Goal: Task Accomplishment & Management: Manage account settings

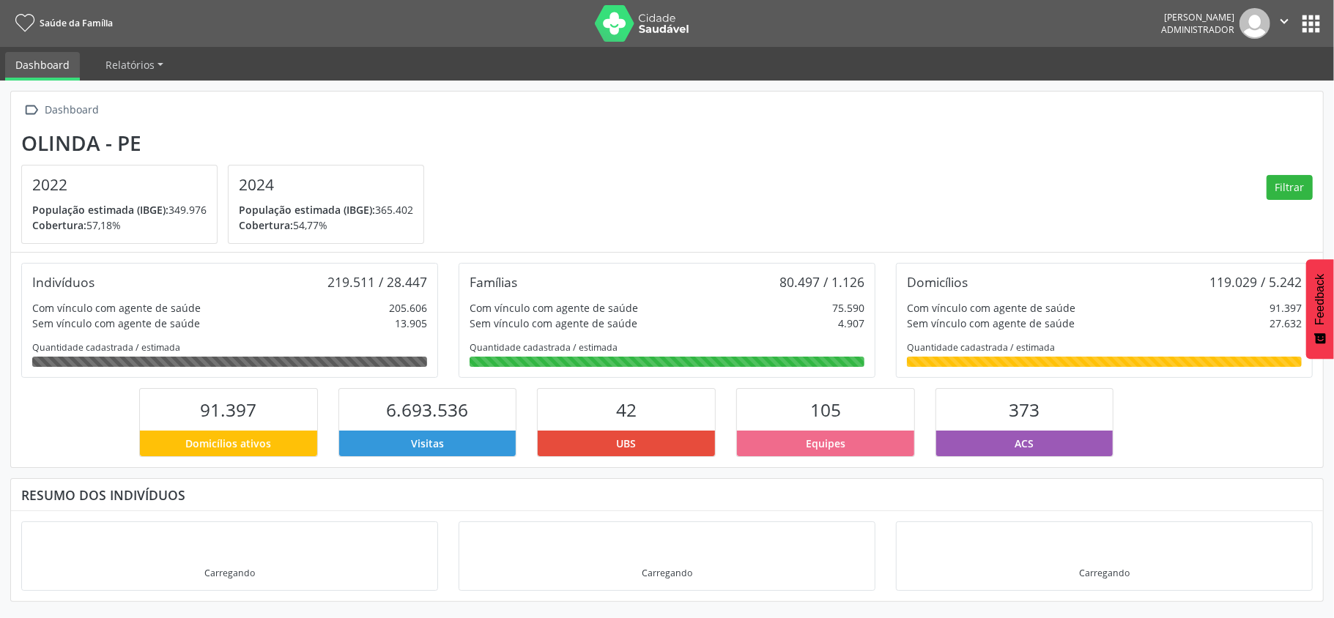
click at [1323, 15] on button "apps" at bounding box center [1311, 24] width 26 height 26
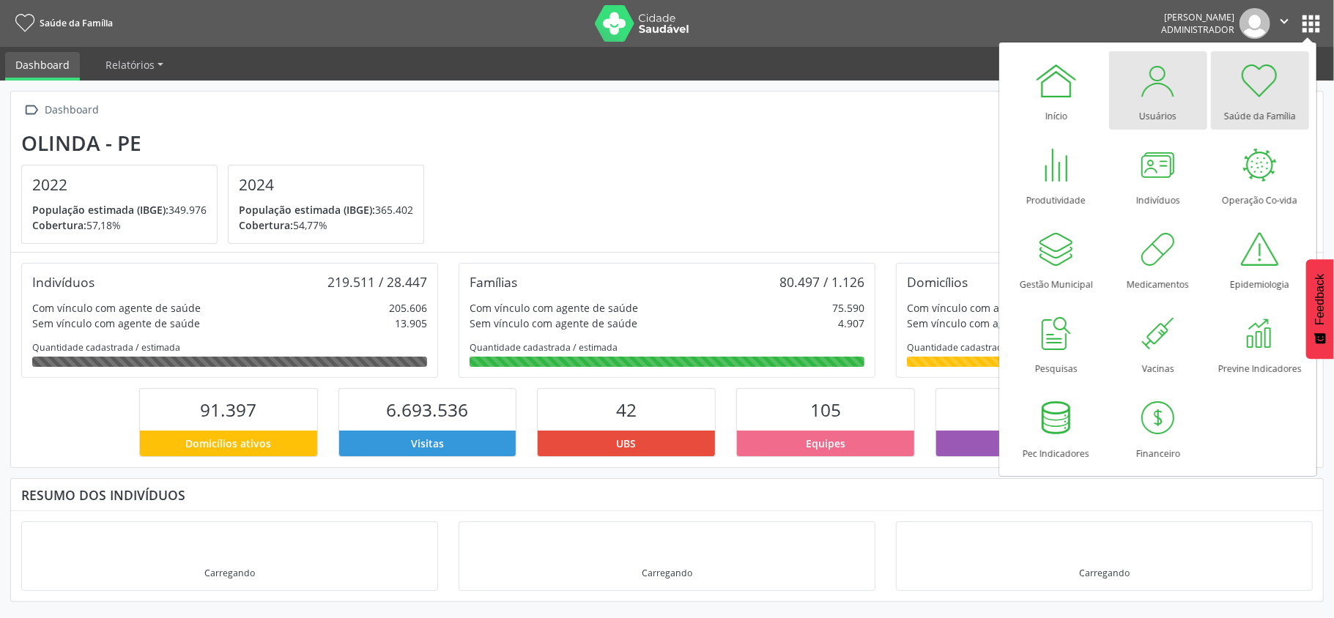
drag, startPoint x: 1172, startPoint y: 104, endPoint x: 1138, endPoint y: 107, distance: 34.5
click at [1172, 104] on div "Usuários" at bounding box center [1157, 113] width 37 height 20
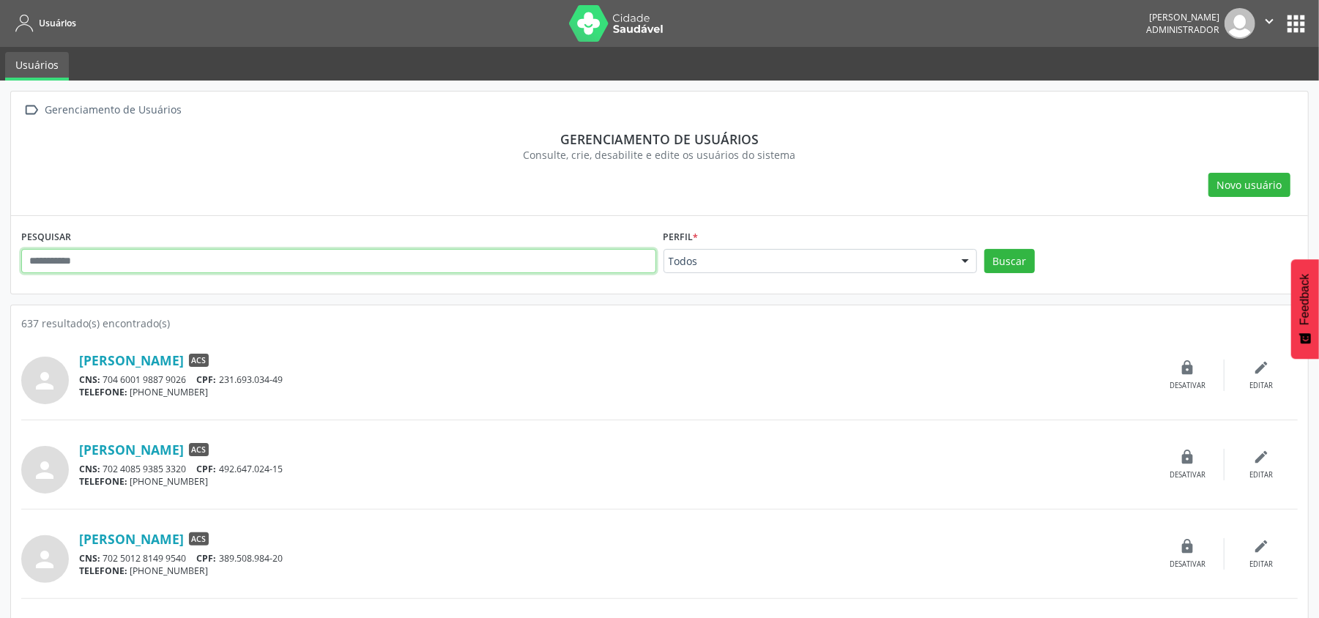
click at [400, 270] on input "text" at bounding box center [338, 261] width 635 height 25
type input "*****"
click at [984, 249] on button "Buscar" at bounding box center [1009, 261] width 51 height 25
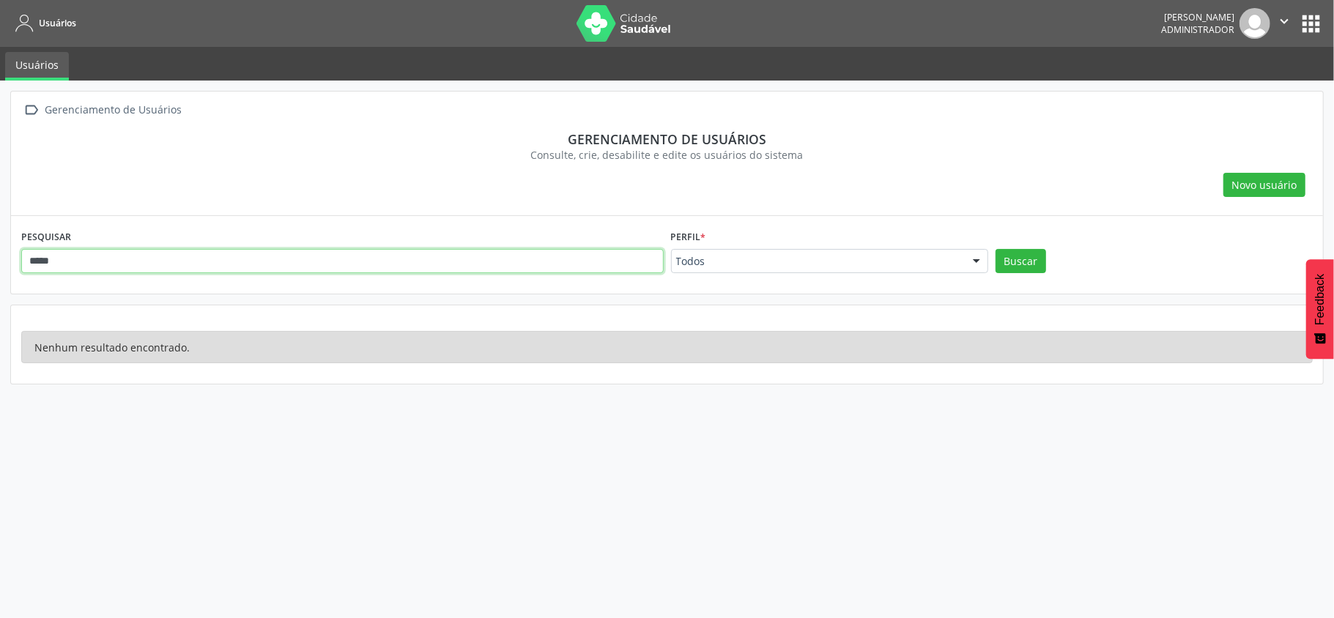
drag, startPoint x: 402, startPoint y: 269, endPoint x: 0, endPoint y: 261, distance: 402.1
click at [0, 261] on div " Gerenciamento de Usuários Gerenciamento de usuários Consulte, crie, desabilit…" at bounding box center [667, 350] width 1334 height 538
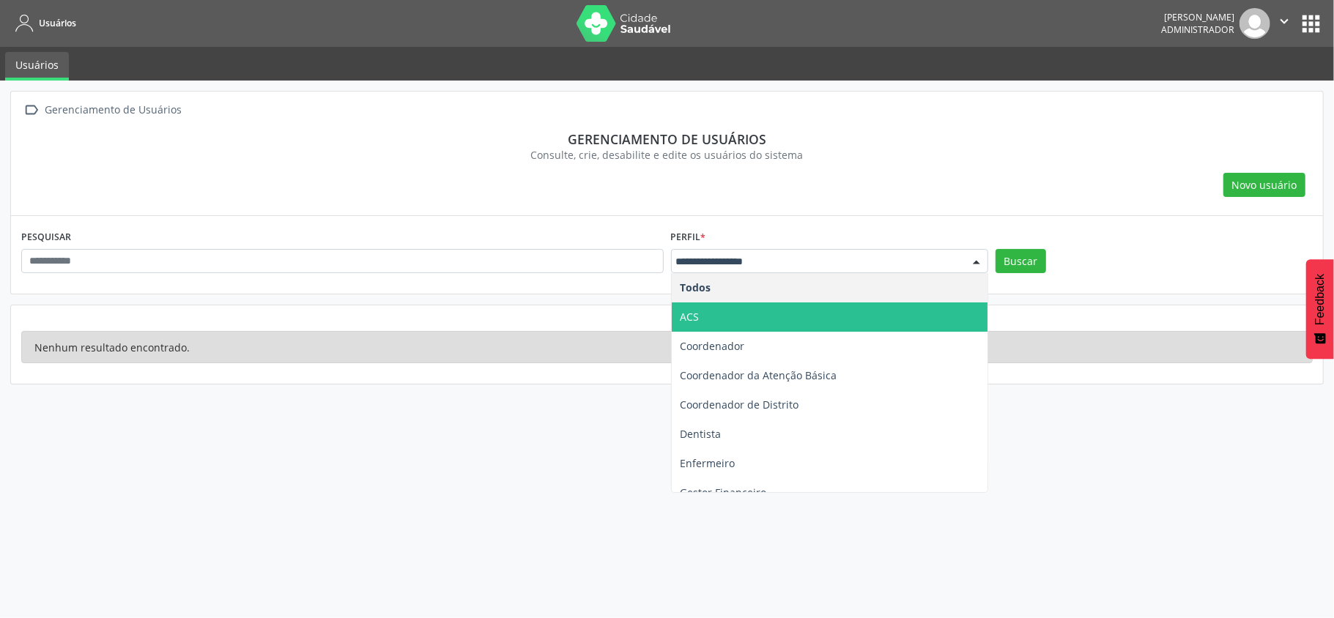
click at [707, 308] on span "ACS" at bounding box center [830, 316] width 316 height 29
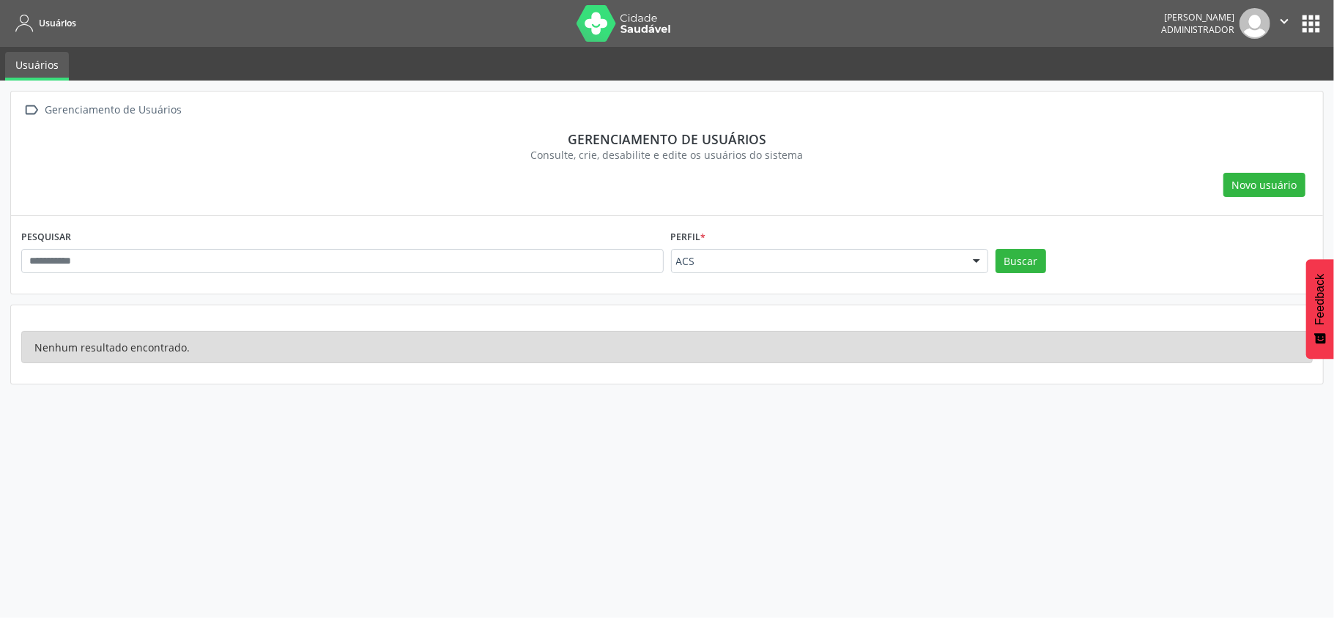
click at [1028, 276] on div "Buscar" at bounding box center [1154, 266] width 324 height 35
click at [1028, 272] on button "Buscar" at bounding box center [1020, 261] width 51 height 25
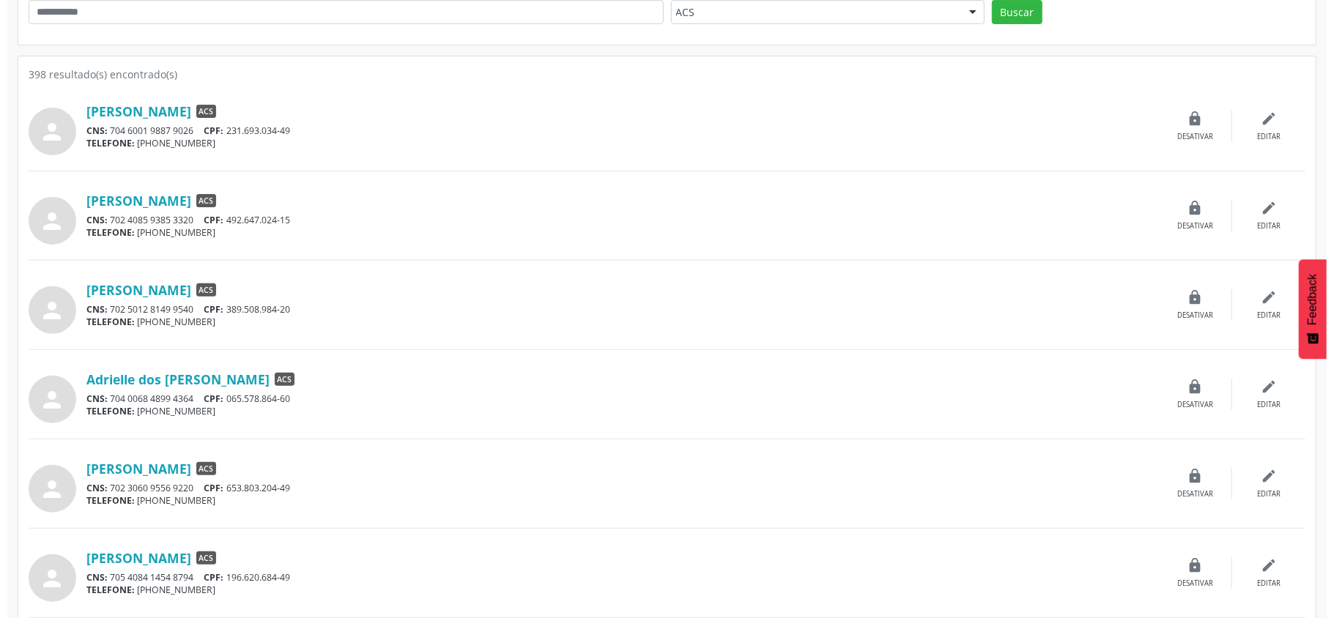
scroll to position [390, 0]
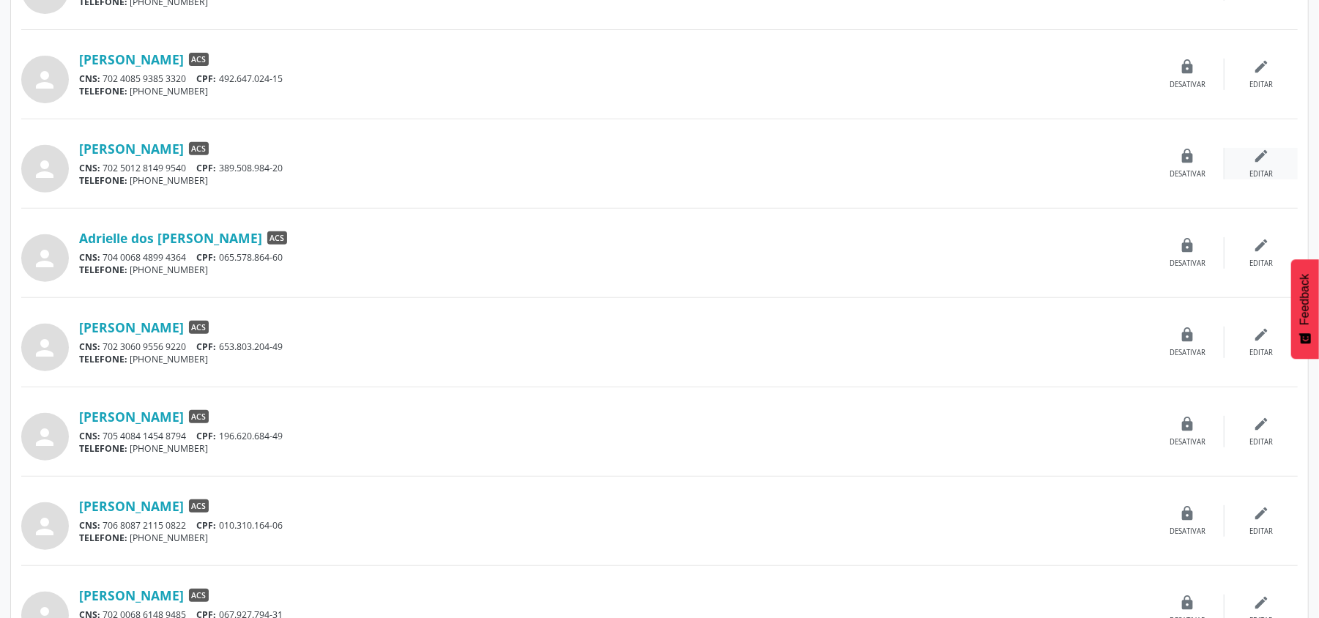
click at [1265, 161] on icon "edit" at bounding box center [1261, 156] width 16 height 16
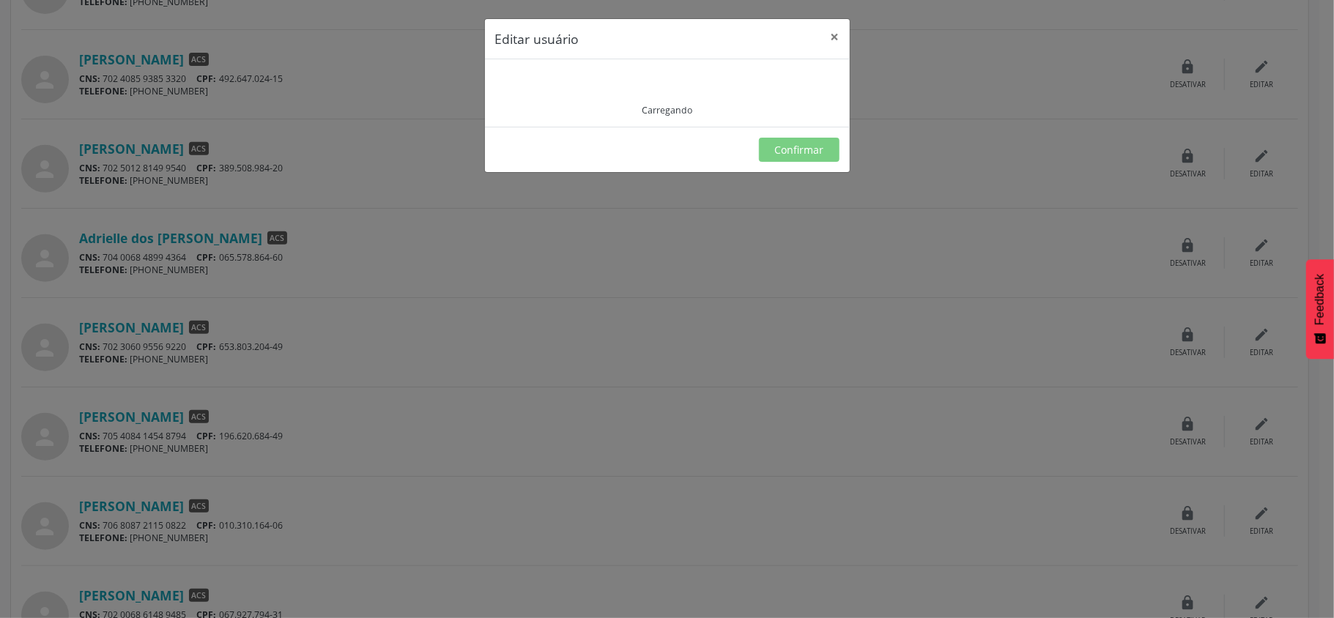
type input "**********"
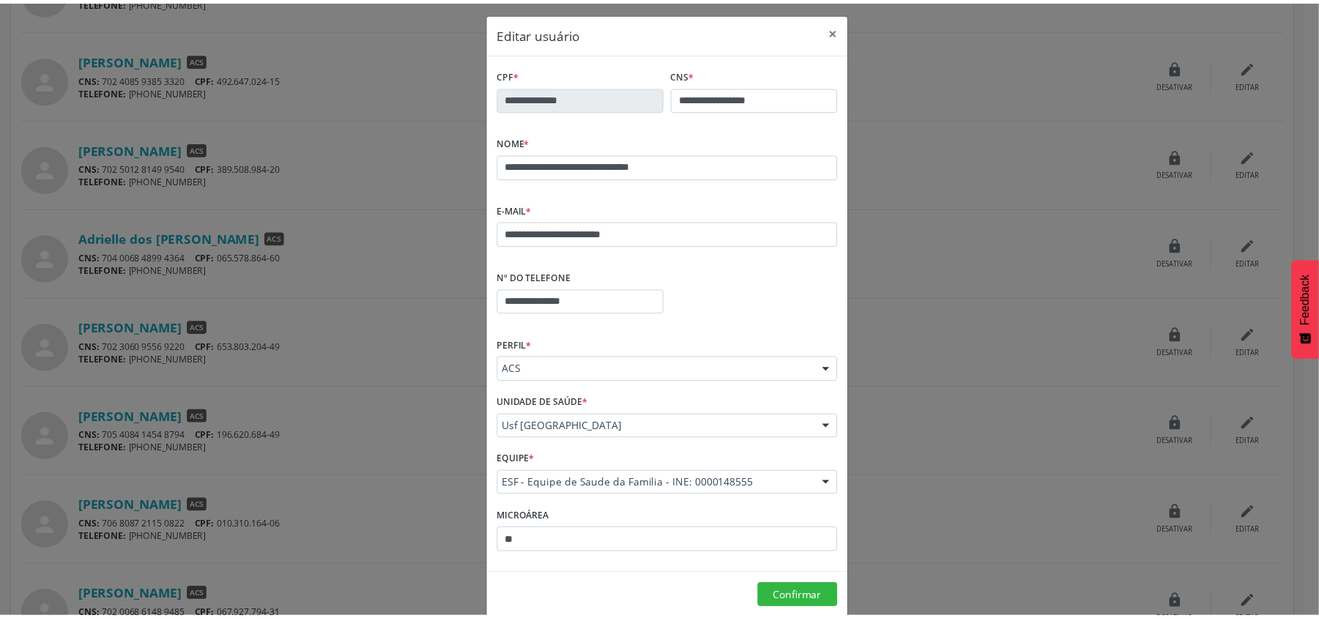
scroll to position [0, 0]
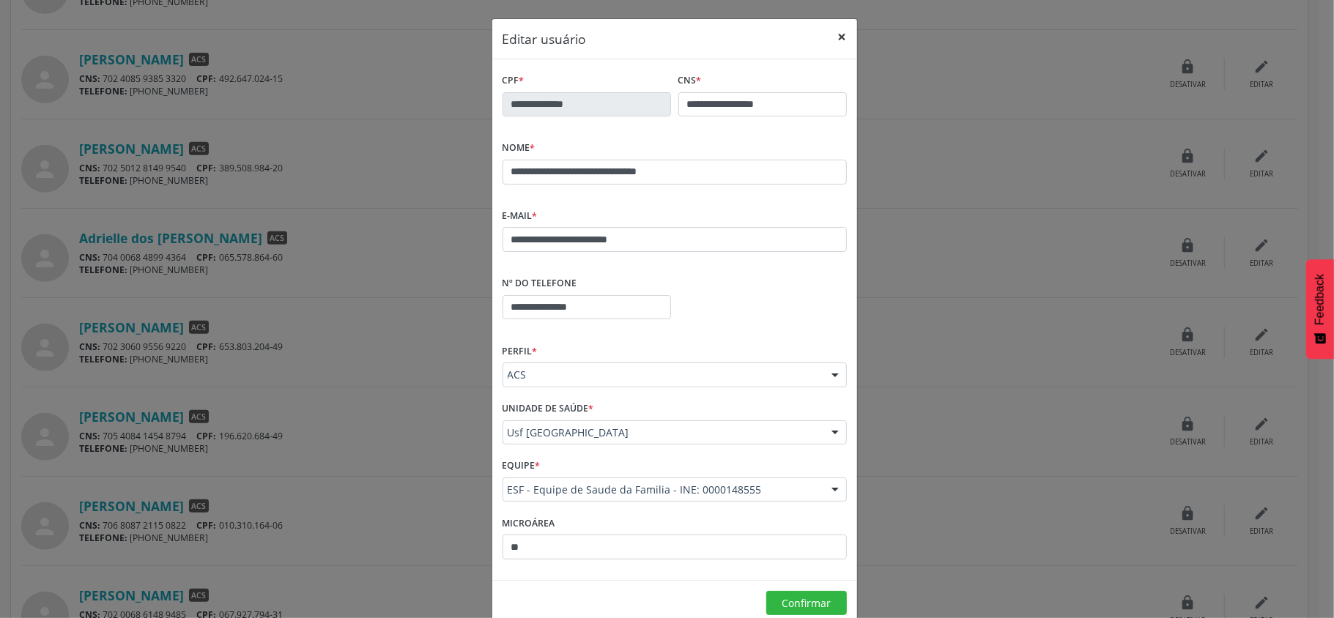
click at [836, 33] on button "×" at bounding box center [842, 37] width 29 height 36
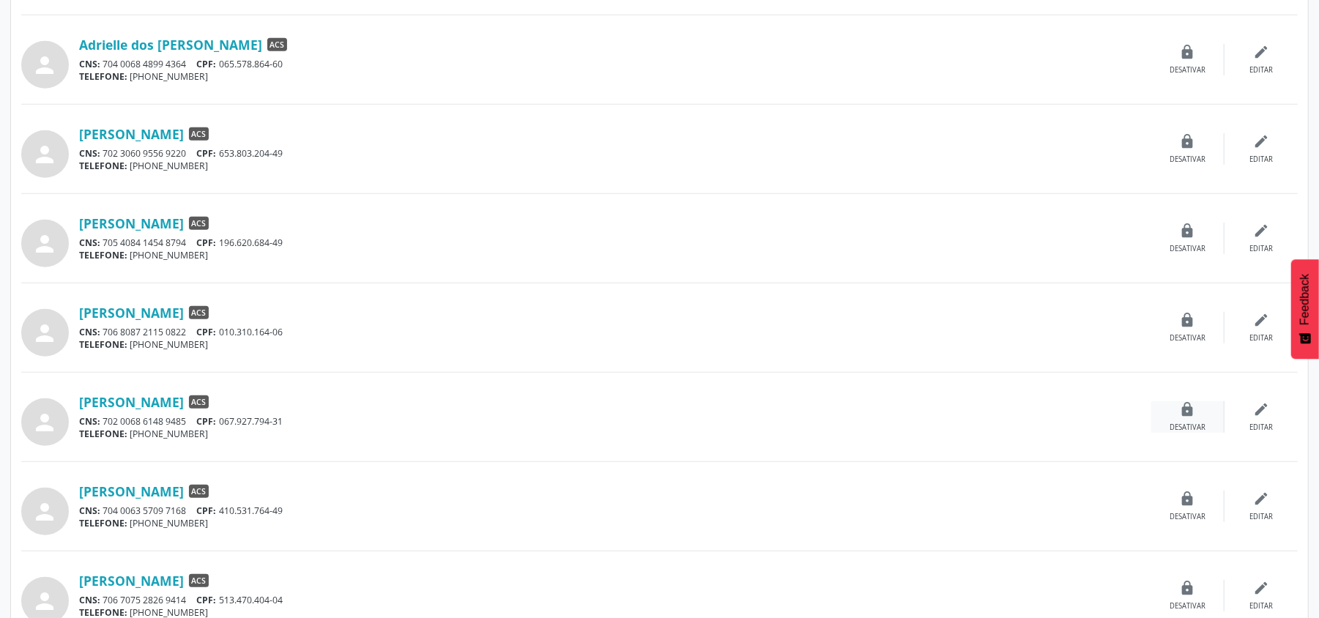
scroll to position [586, 0]
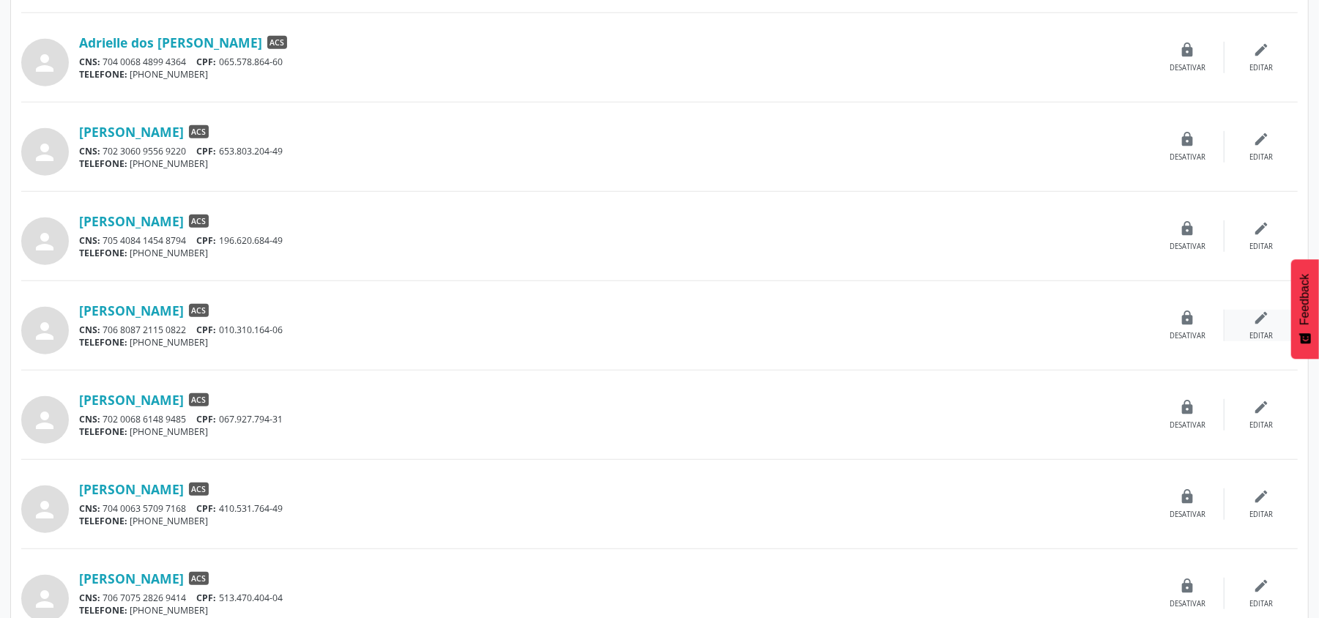
click at [1260, 323] on icon "edit" at bounding box center [1261, 318] width 16 height 16
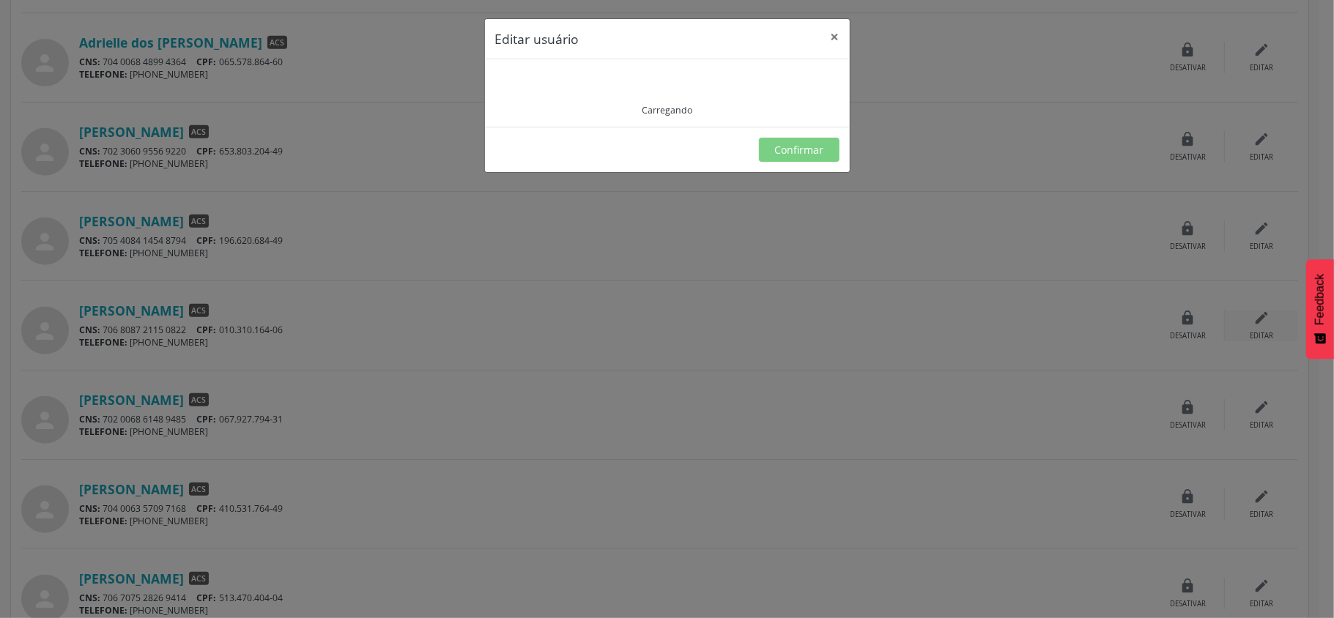
type input "**********"
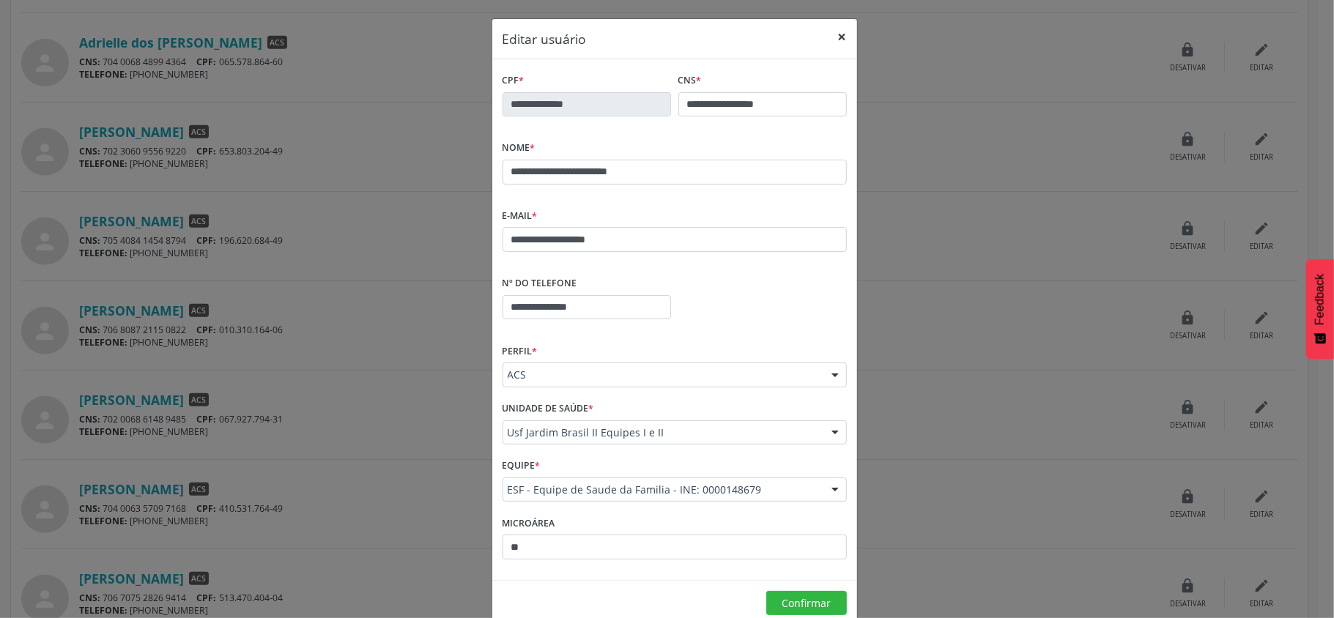
click at [832, 38] on button "×" at bounding box center [842, 37] width 29 height 36
